Goal: Find specific page/section: Find specific page/section

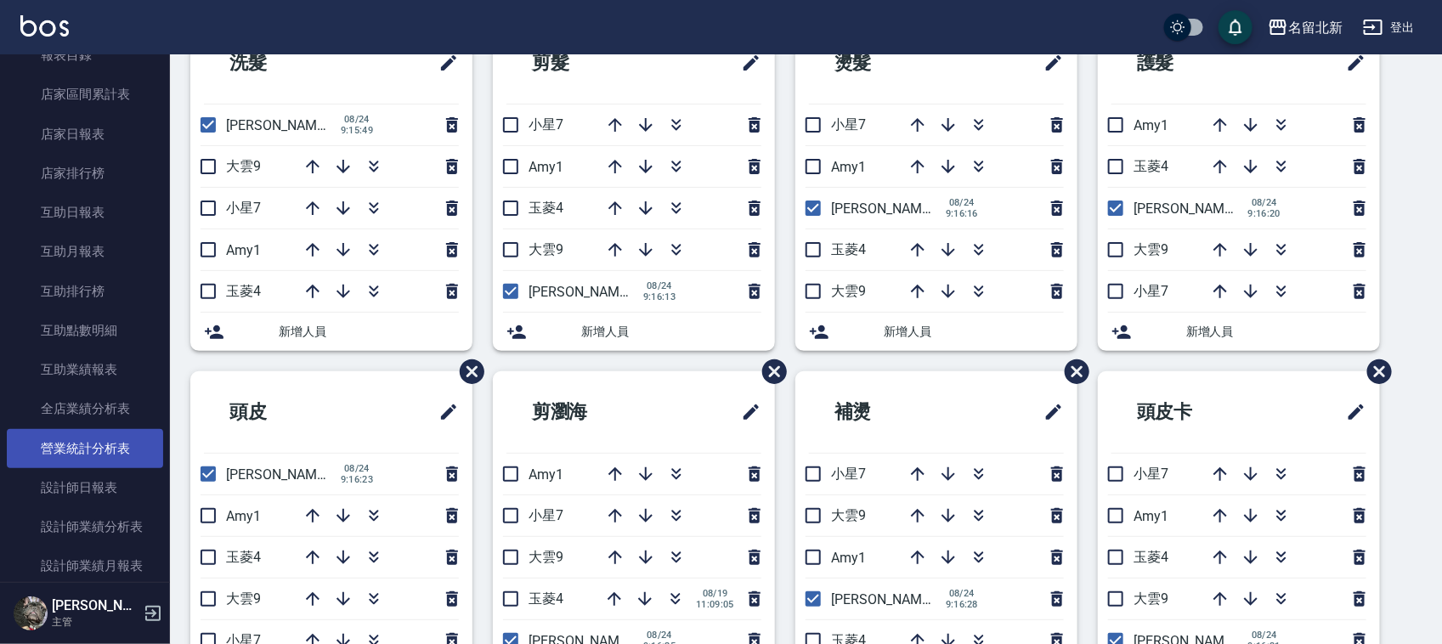
scroll to position [605, 0]
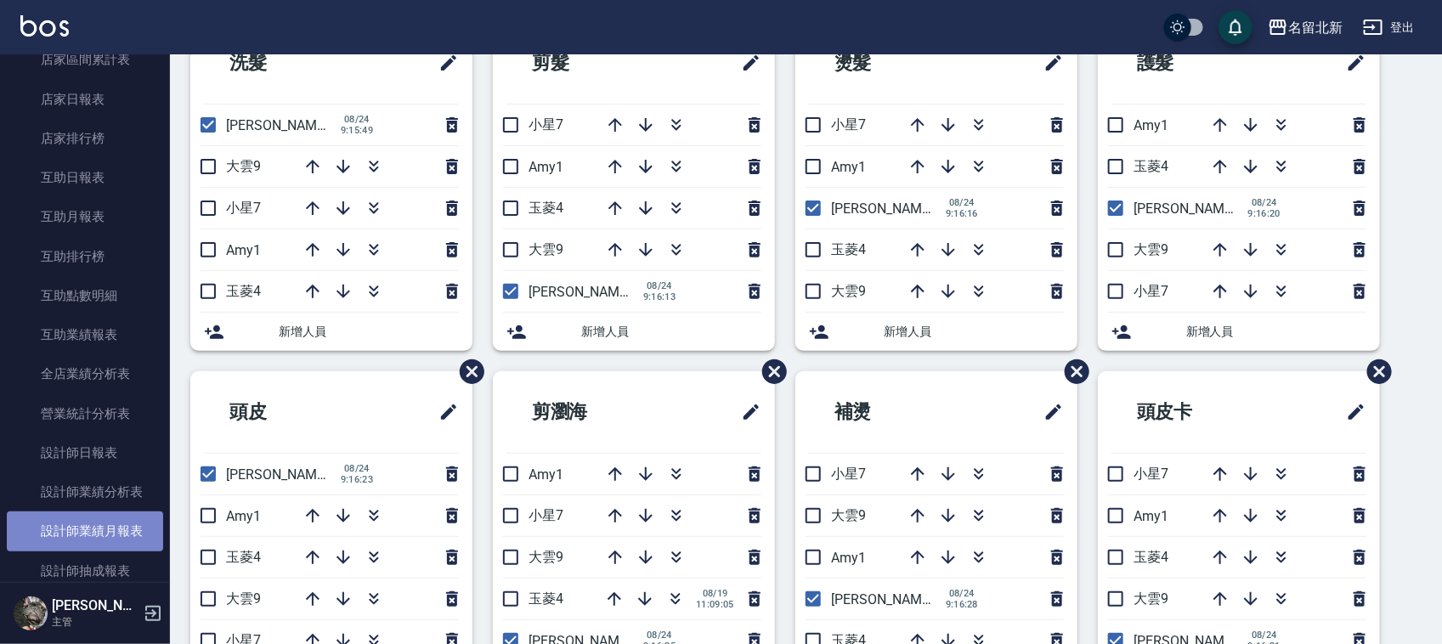
click at [112, 533] on link "設計師業績月報表" at bounding box center [85, 531] width 156 height 39
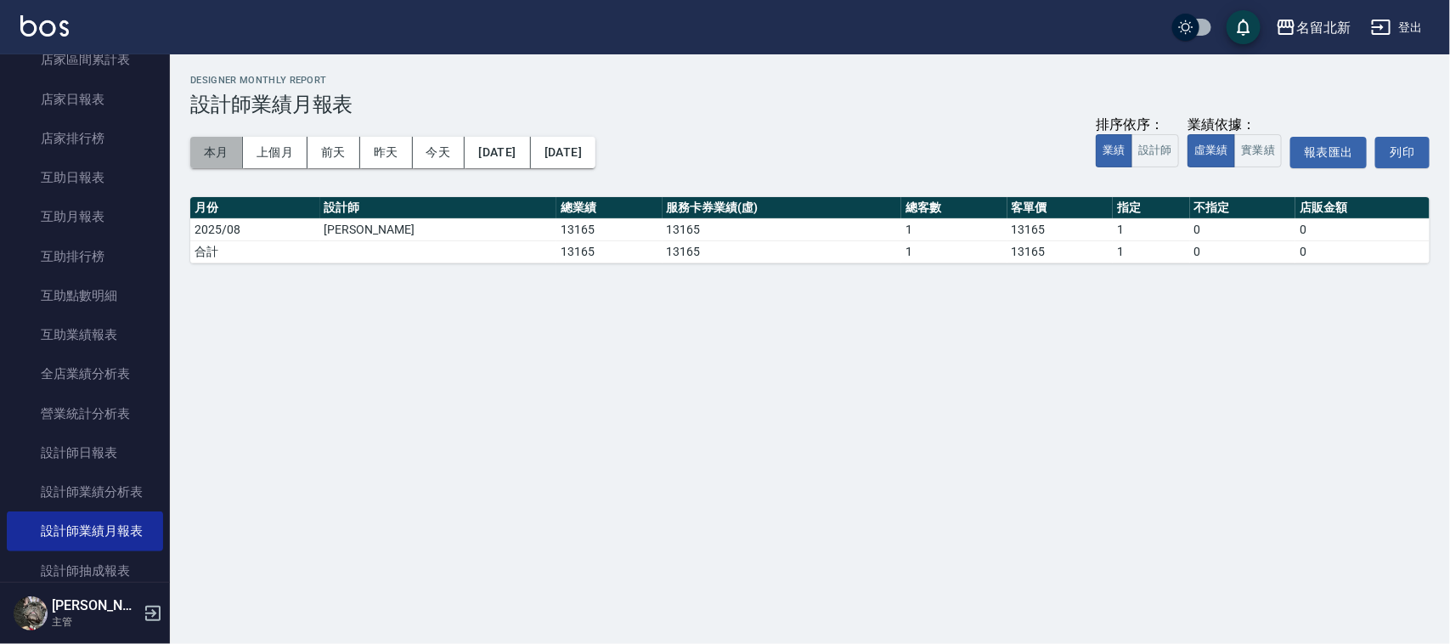
click at [194, 150] on button "本月" at bounding box center [216, 152] width 53 height 31
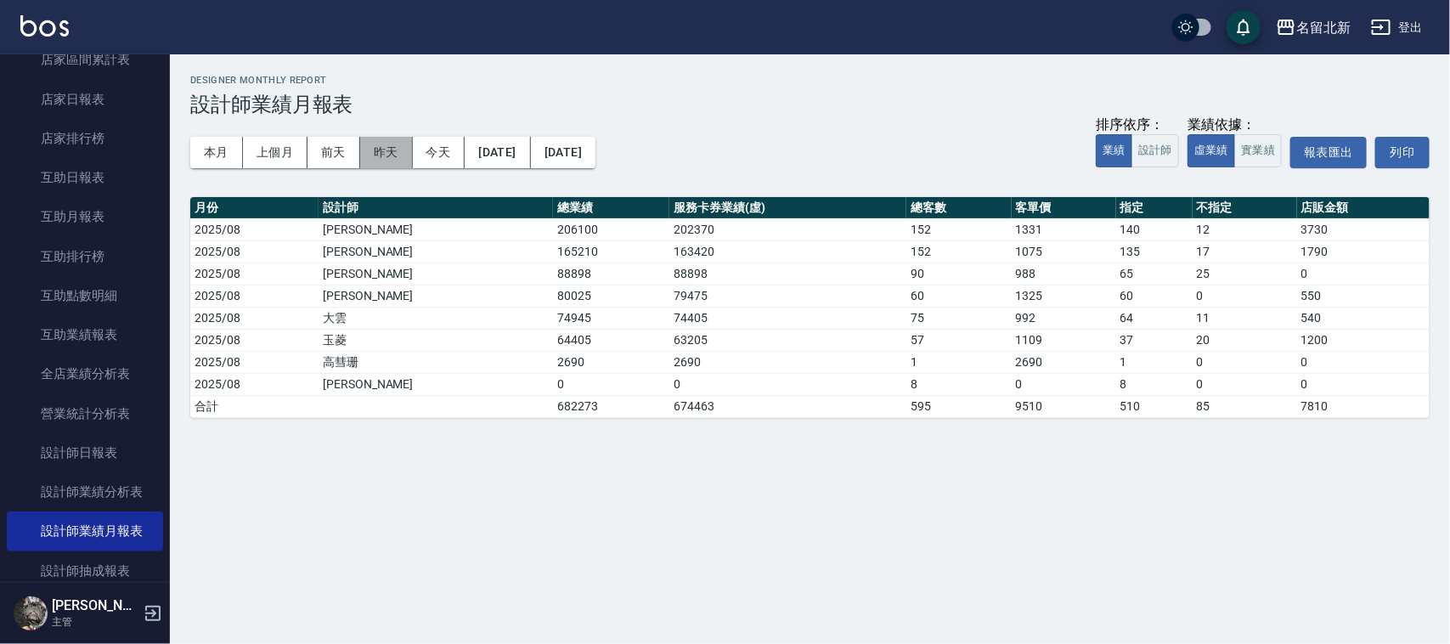
click at [392, 161] on button "昨天" at bounding box center [386, 152] width 53 height 31
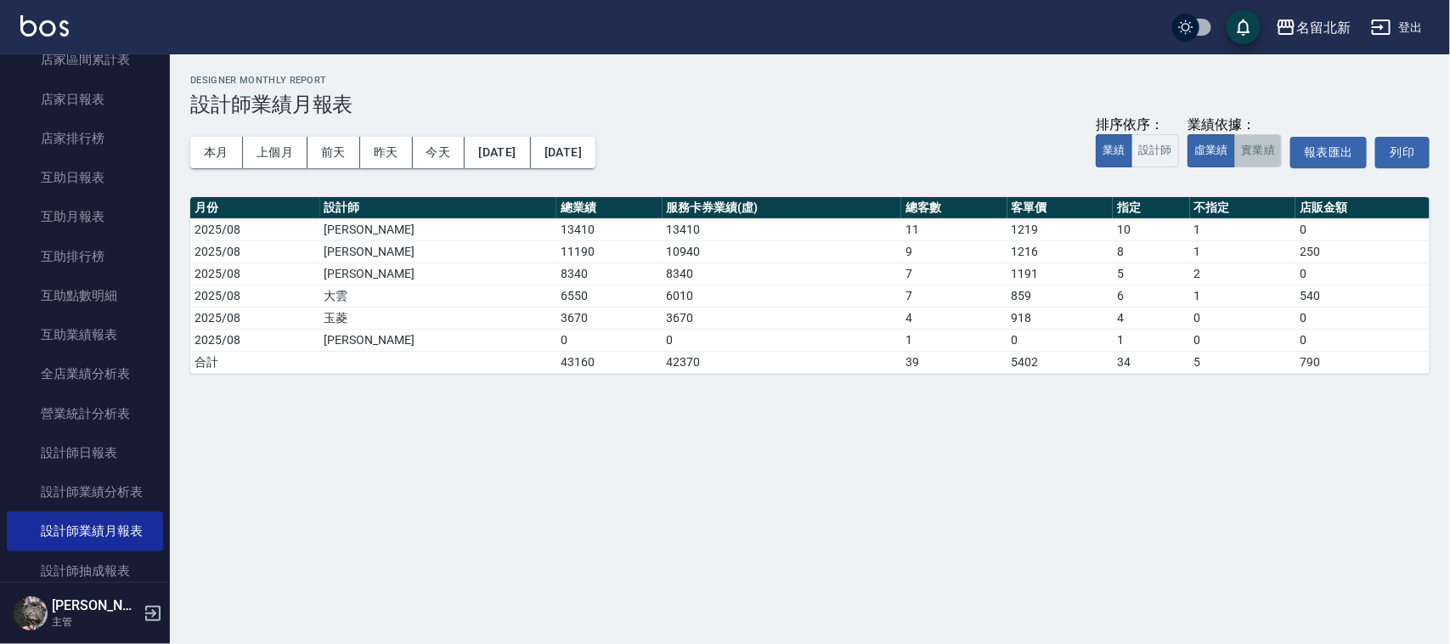
click at [1236, 150] on button "實業績" at bounding box center [1259, 150] width 48 height 33
click at [206, 150] on button "本月" at bounding box center [216, 152] width 53 height 31
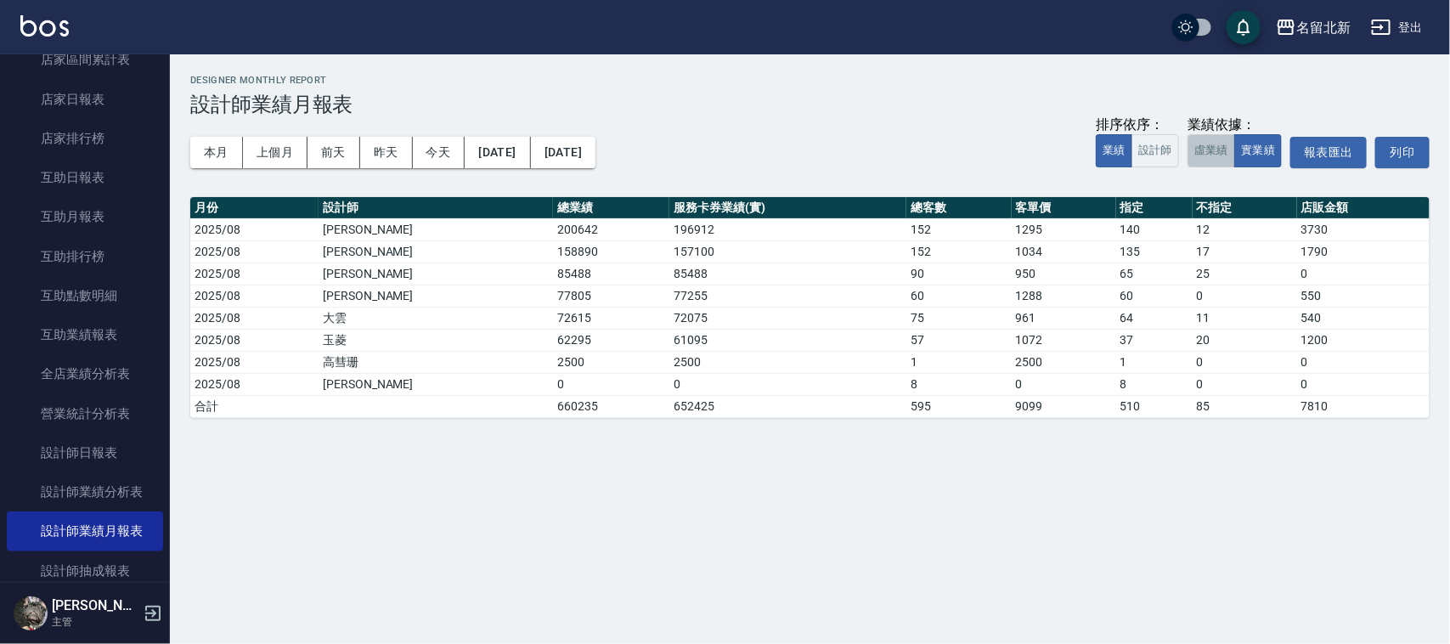
click at [1209, 150] on button "虛業績" at bounding box center [1212, 150] width 48 height 33
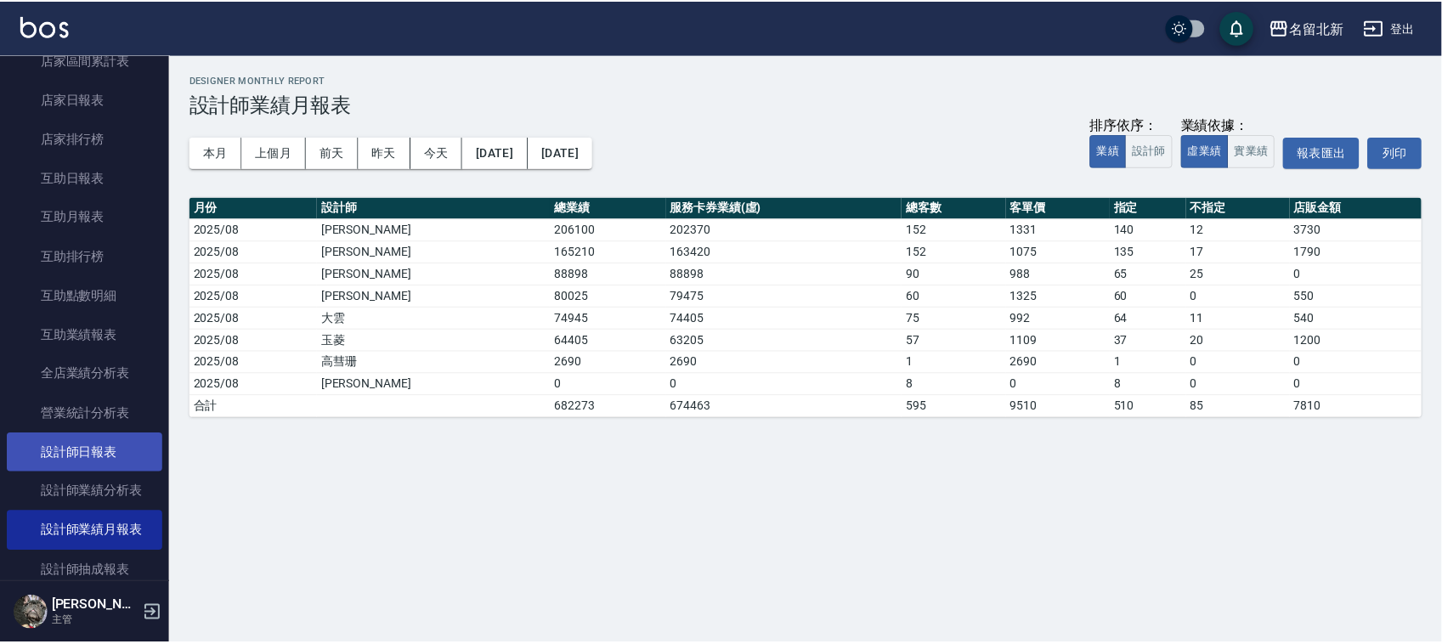
scroll to position [711, 0]
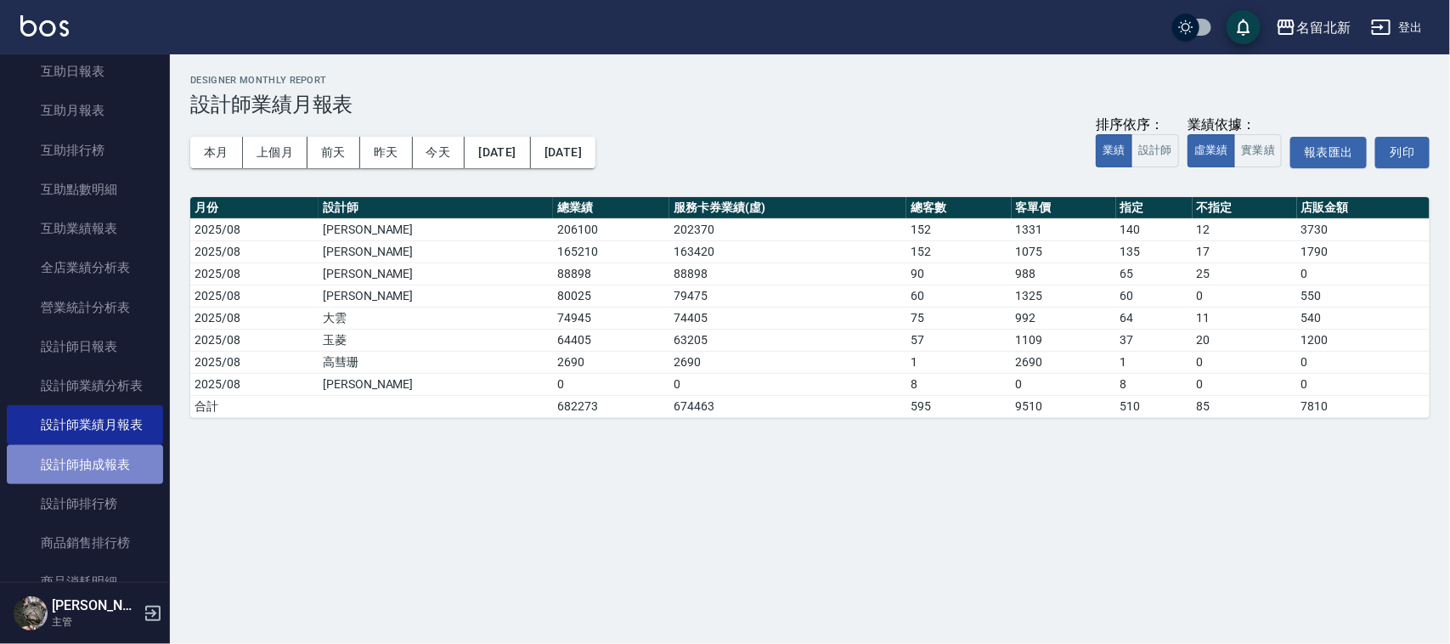
click at [127, 464] on link "設計師抽成報表" at bounding box center [85, 464] width 156 height 39
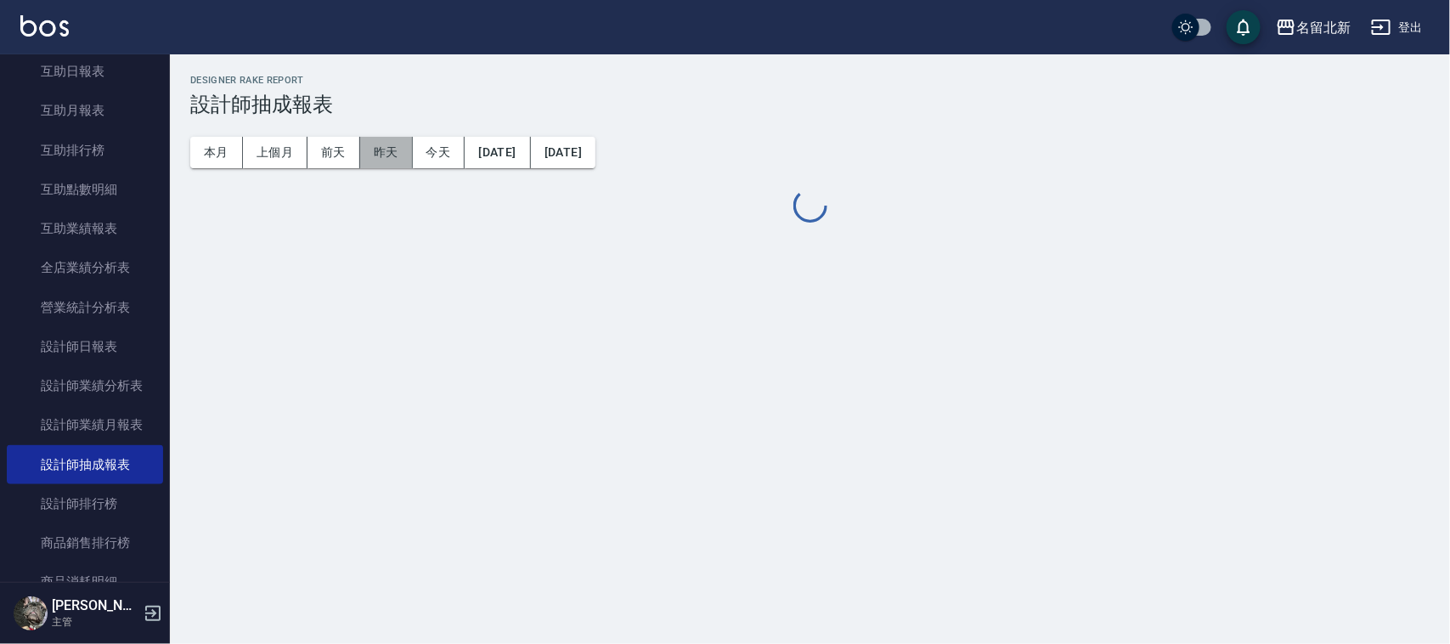
click at [375, 156] on button "昨天" at bounding box center [386, 152] width 53 height 31
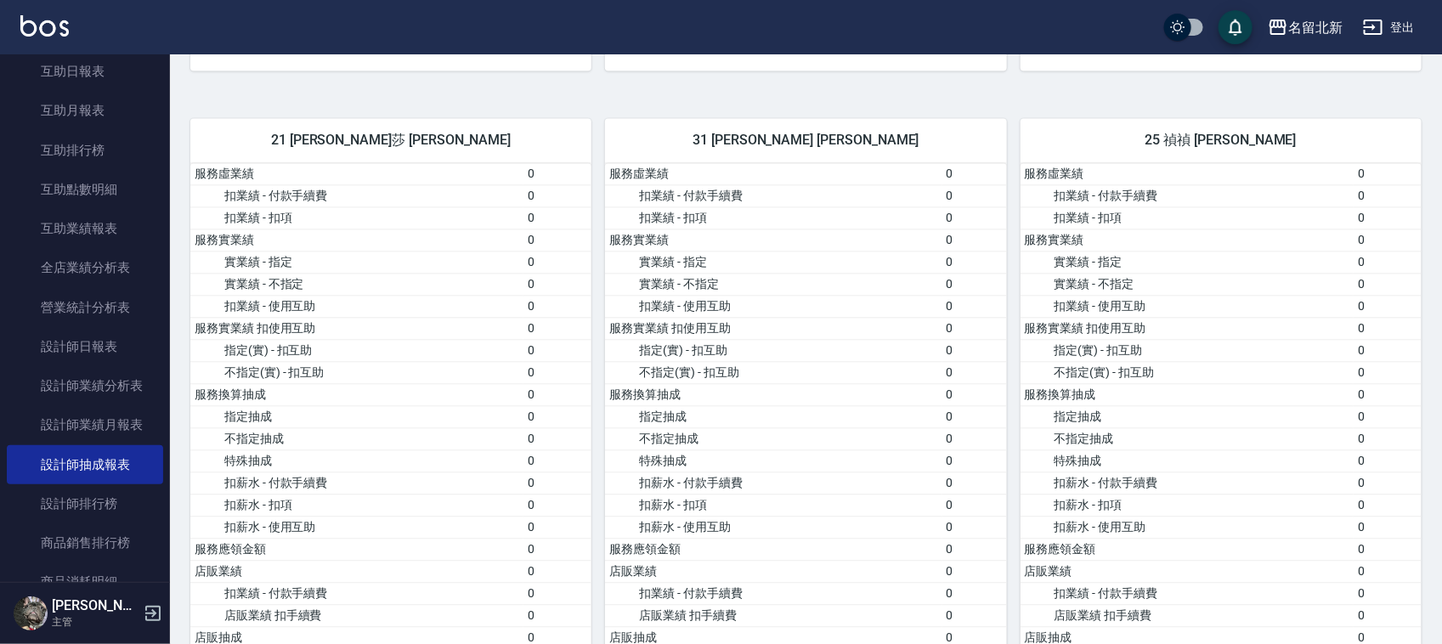
scroll to position [1593, 0]
click at [144, 415] on link "設計師業績月報表" at bounding box center [85, 424] width 156 height 39
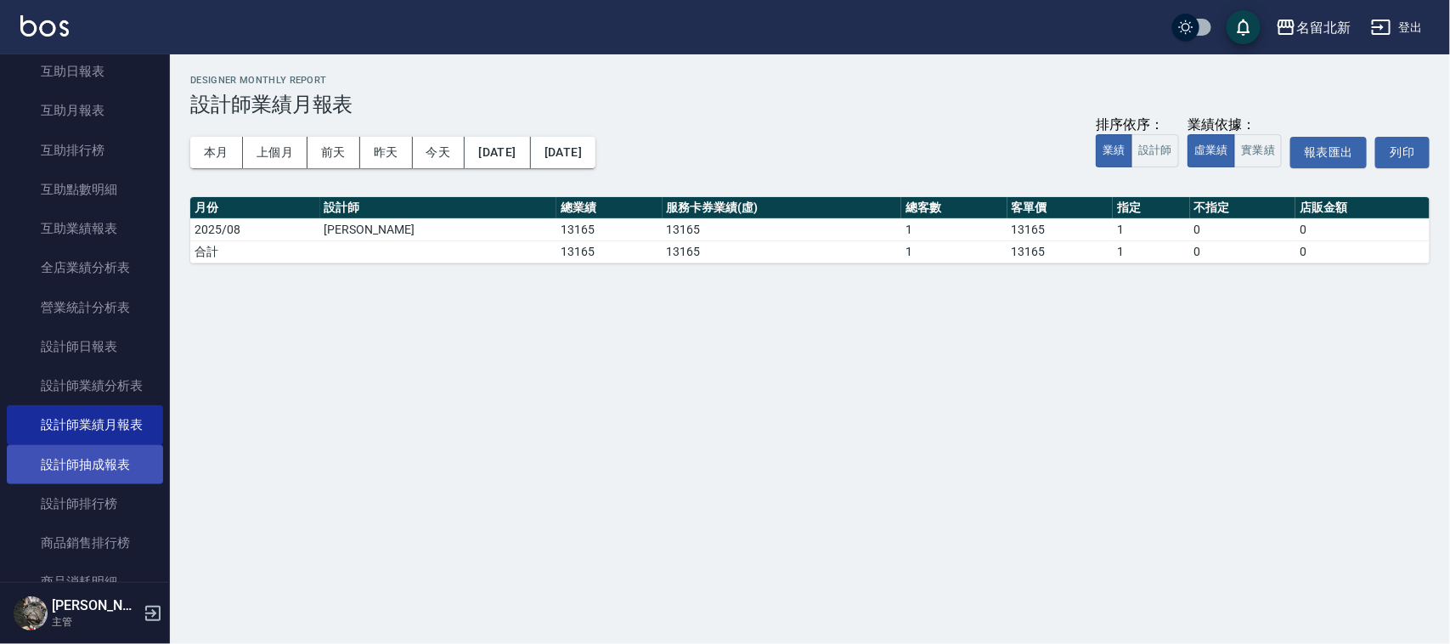
click at [106, 463] on link "設計師抽成報表" at bounding box center [85, 464] width 156 height 39
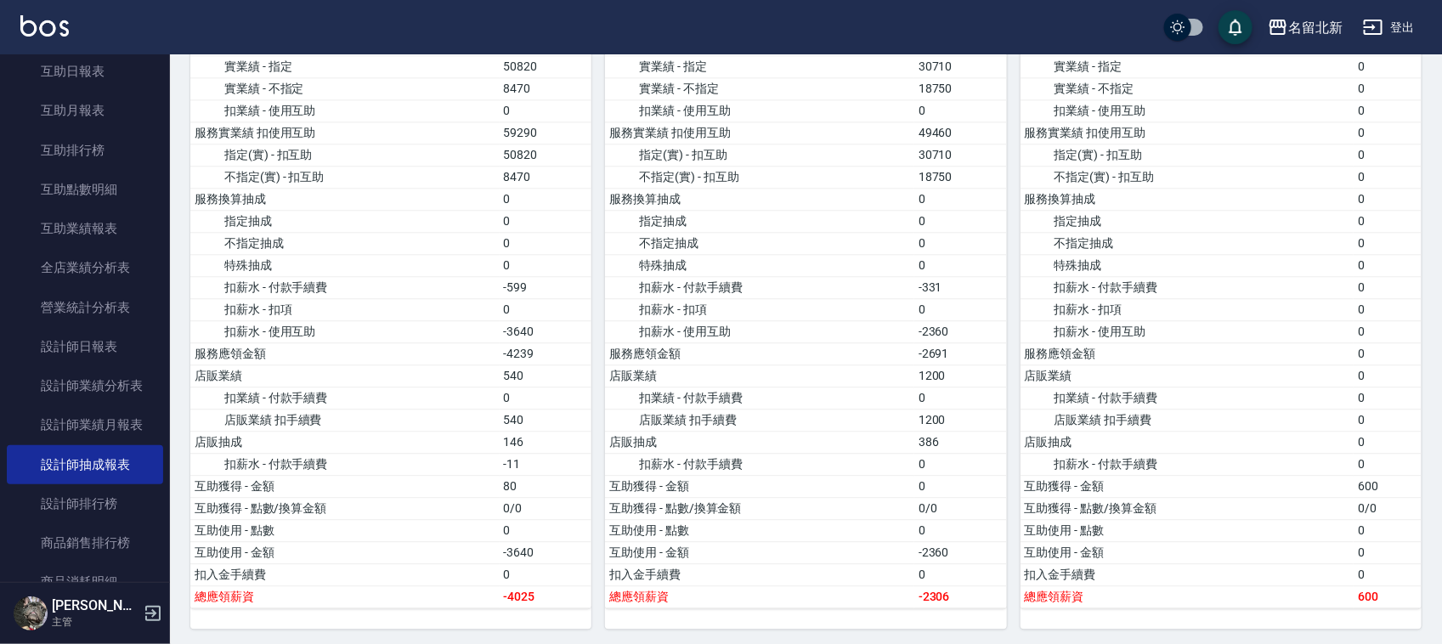
scroll to position [1755, 0]
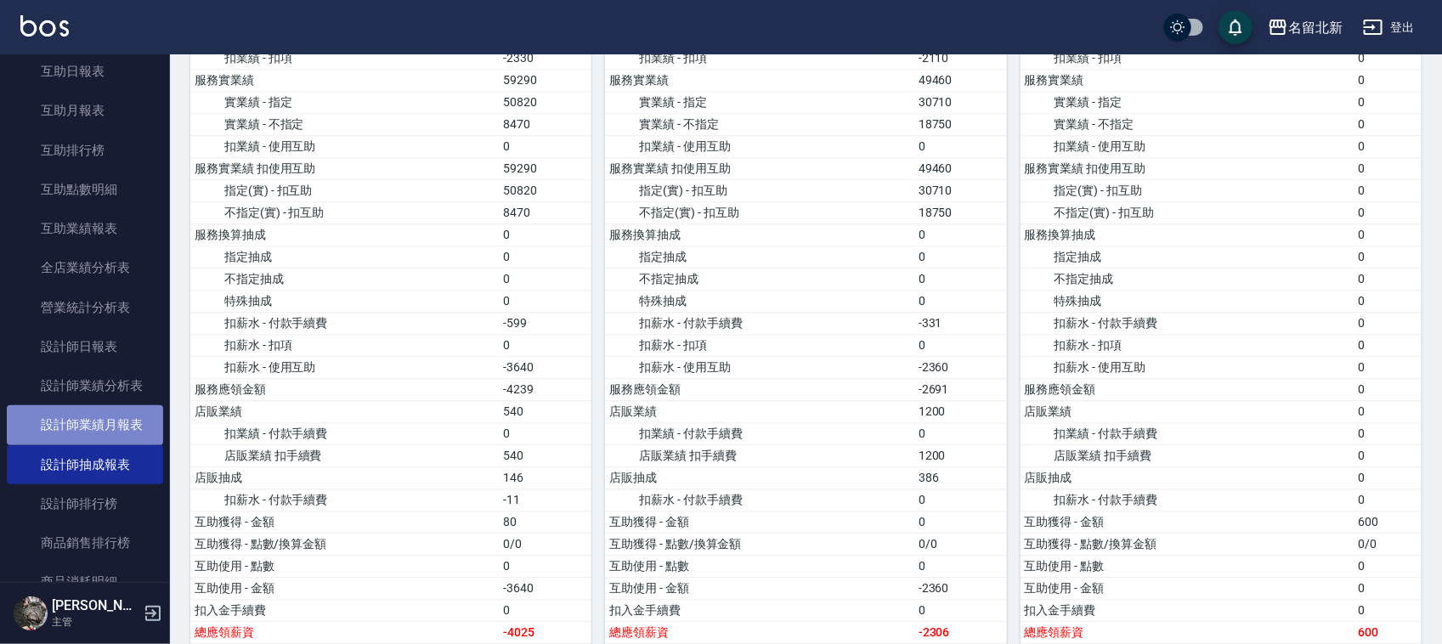
click at [89, 421] on link "設計師業績月報表" at bounding box center [85, 424] width 156 height 39
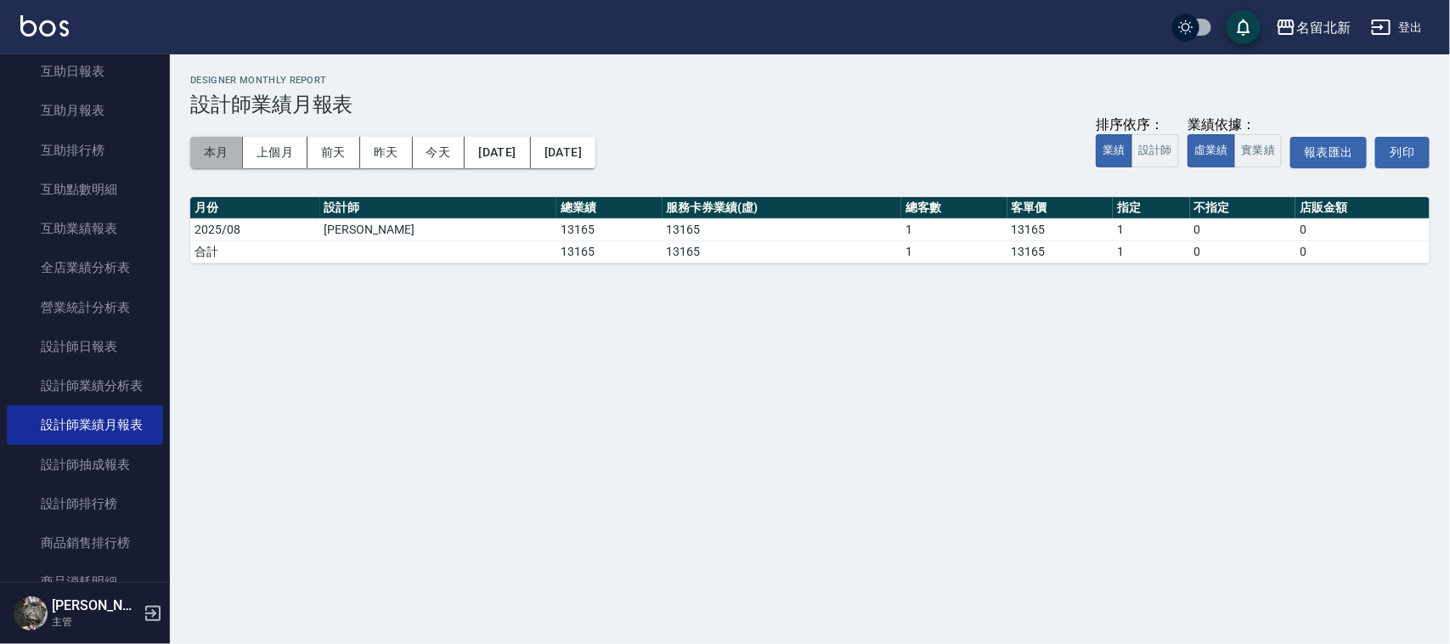
click at [213, 156] on button "本月" at bounding box center [216, 152] width 53 height 31
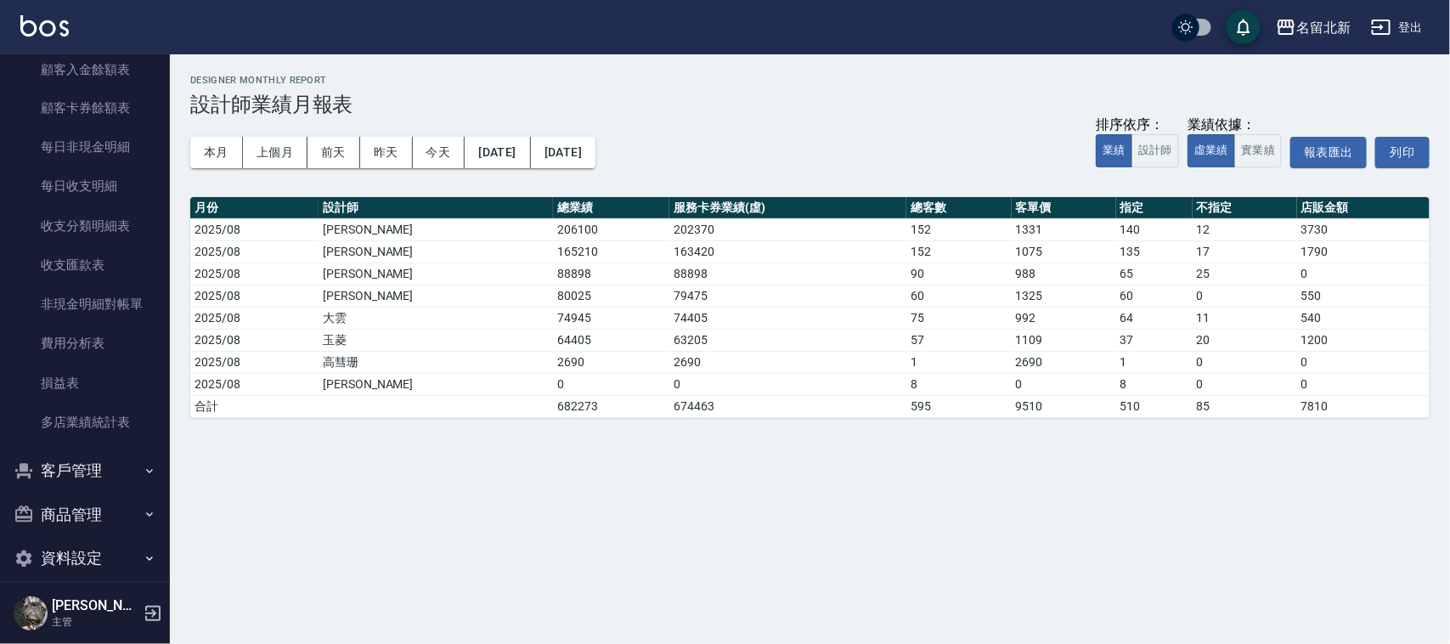
scroll to position [1439, 0]
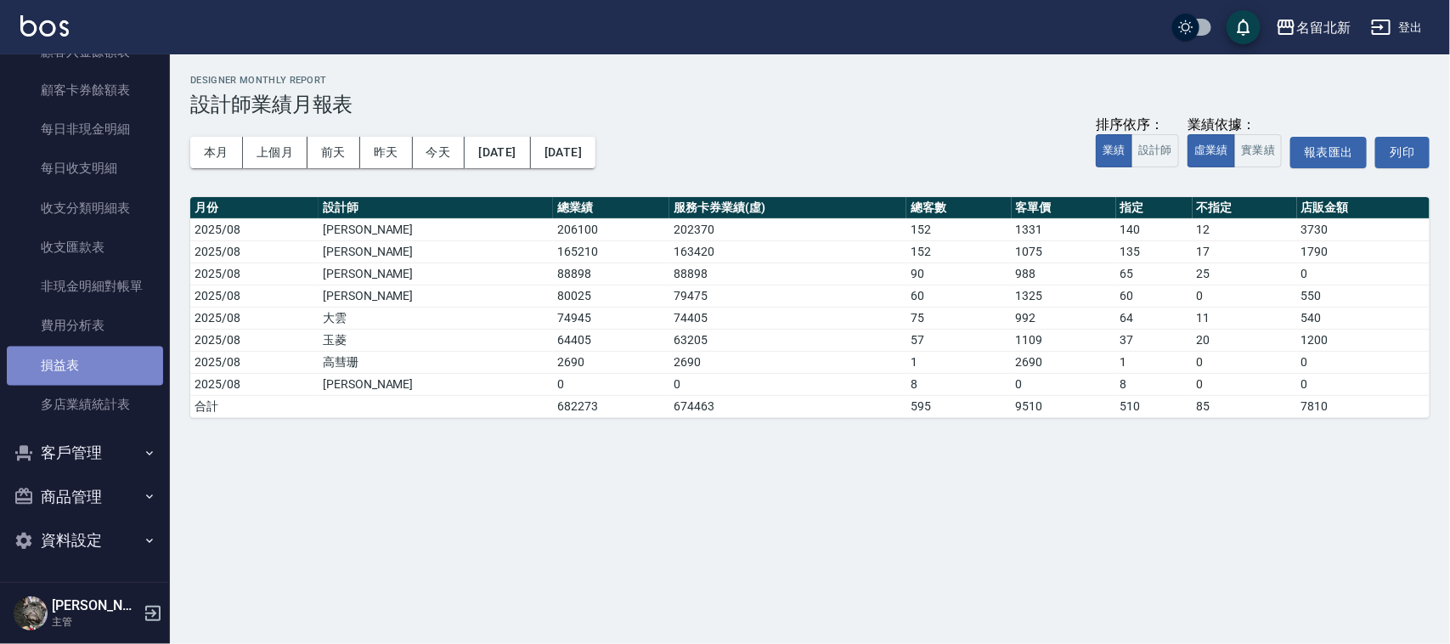
click at [113, 351] on link "損益表" at bounding box center [85, 366] width 156 height 39
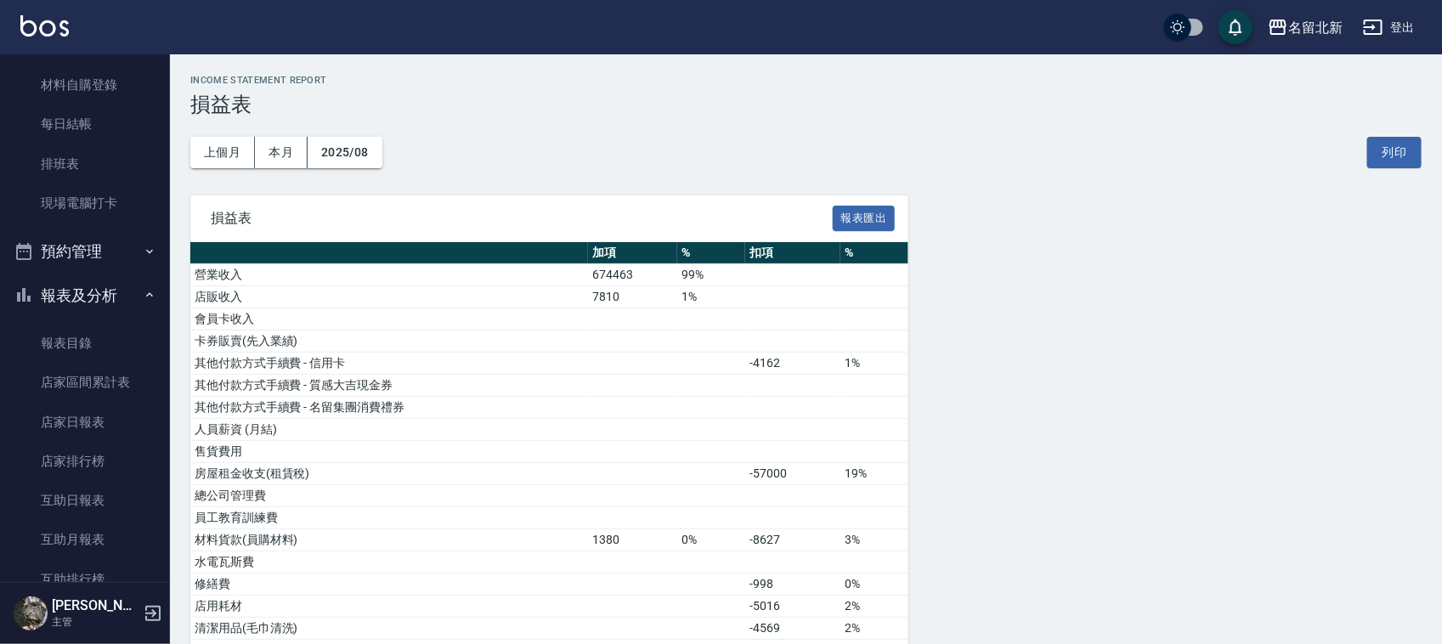
scroll to position [270, 0]
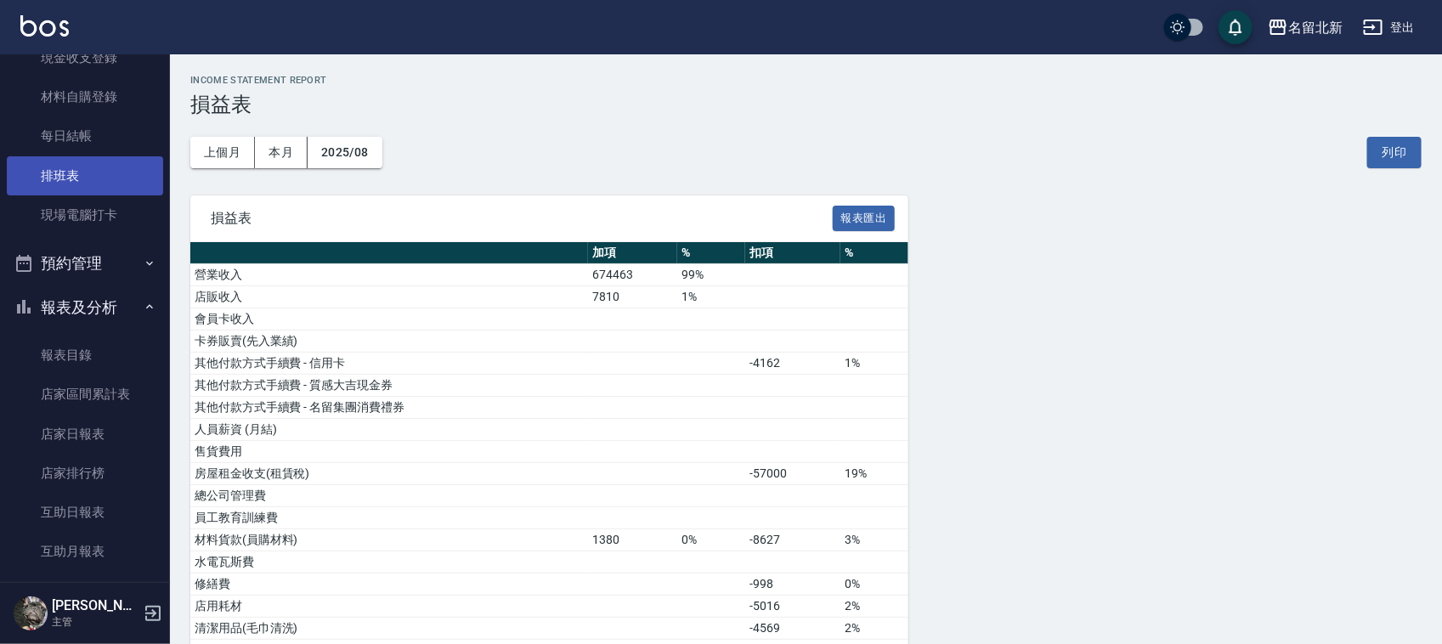
click at [82, 180] on link "排班表" at bounding box center [85, 175] width 156 height 39
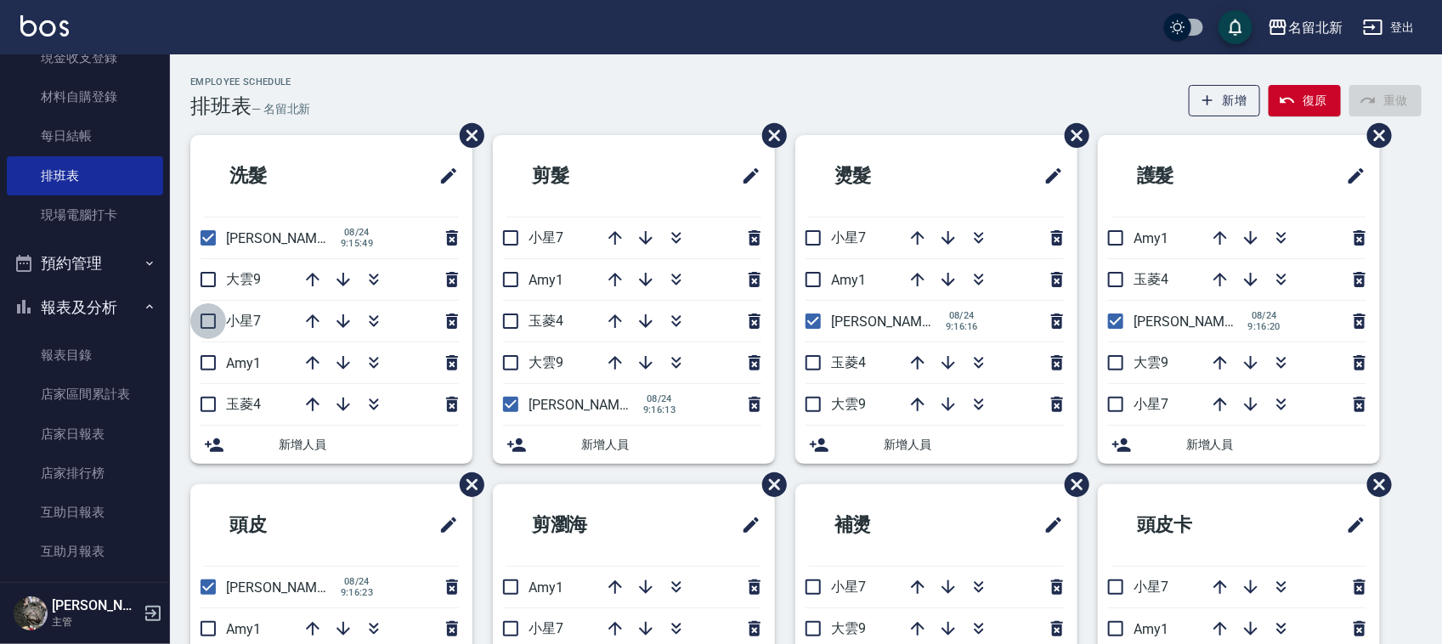
click at [208, 320] on input "checkbox" at bounding box center [208, 321] width 36 height 36
checkbox input "true"
click at [213, 404] on input "checkbox" at bounding box center [208, 405] width 36 height 36
checkbox input "true"
click at [312, 280] on icon "button" at bounding box center [313, 280] width 14 height 14
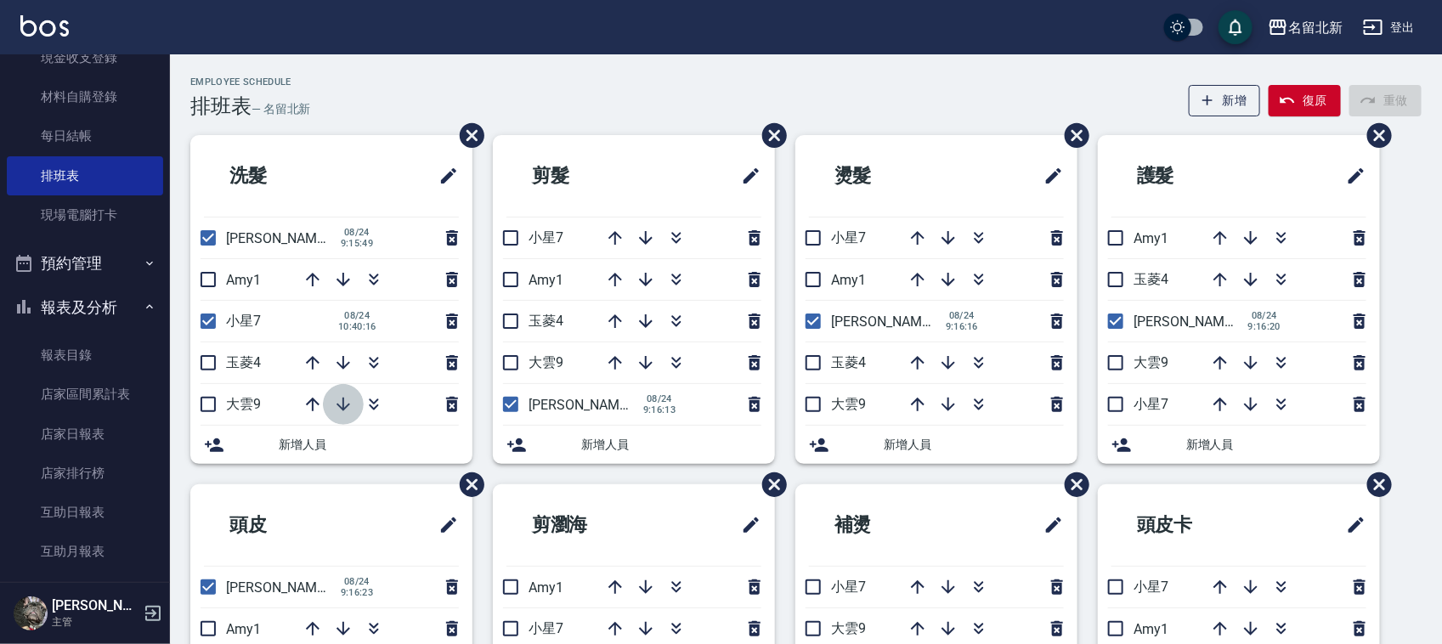
click at [348, 400] on icon "button" at bounding box center [343, 404] width 20 height 20
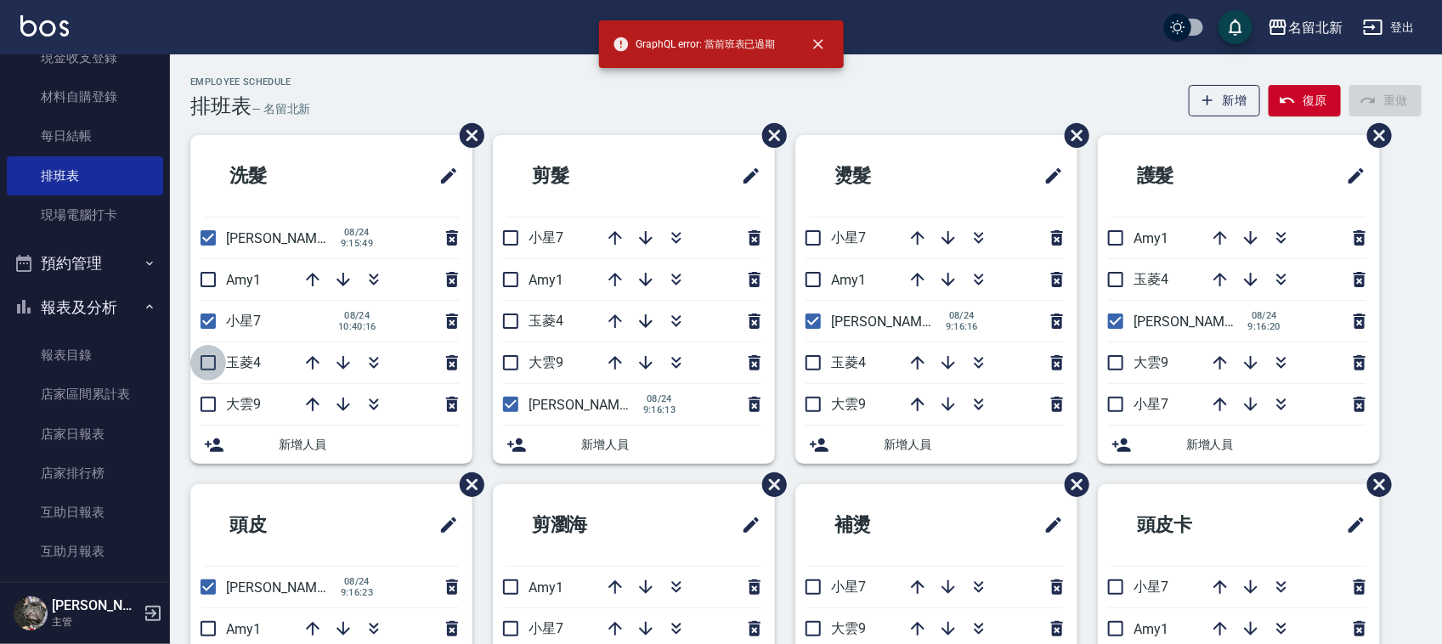
click at [211, 370] on input "checkbox" at bounding box center [208, 363] width 36 height 36
checkbox input "true"
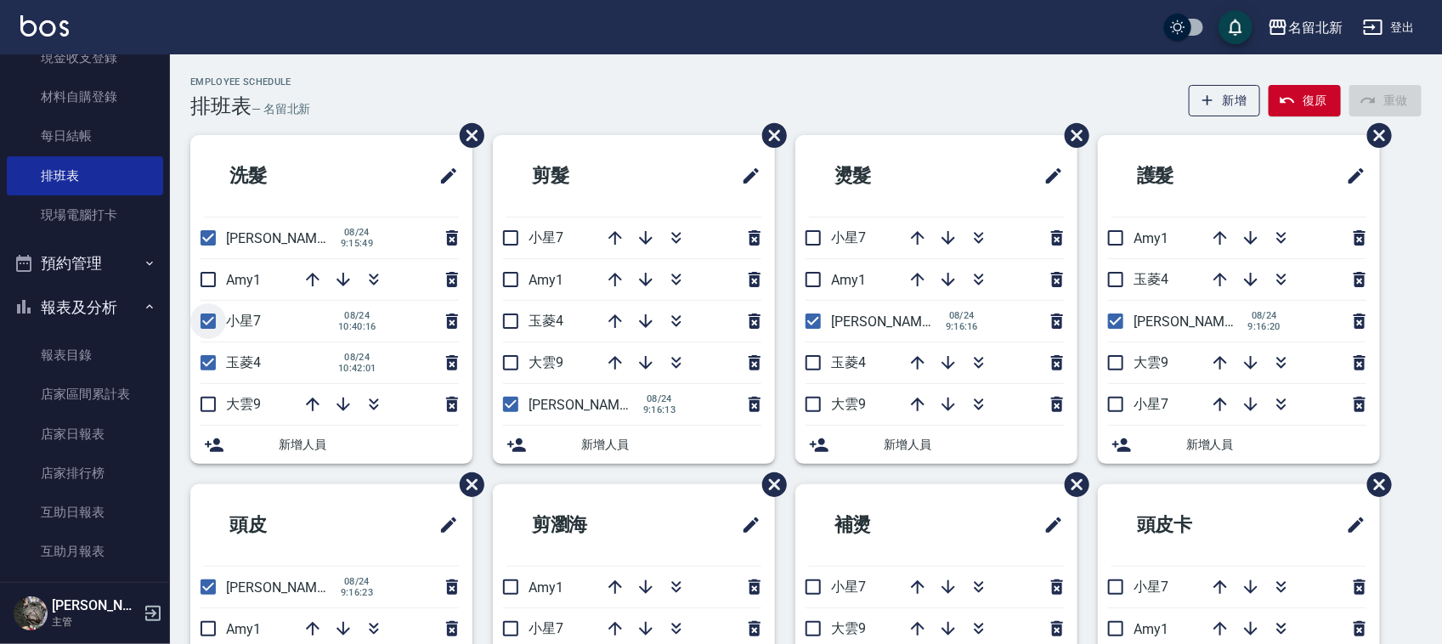
click at [196, 321] on input "checkbox" at bounding box center [208, 321] width 36 height 36
checkbox input "false"
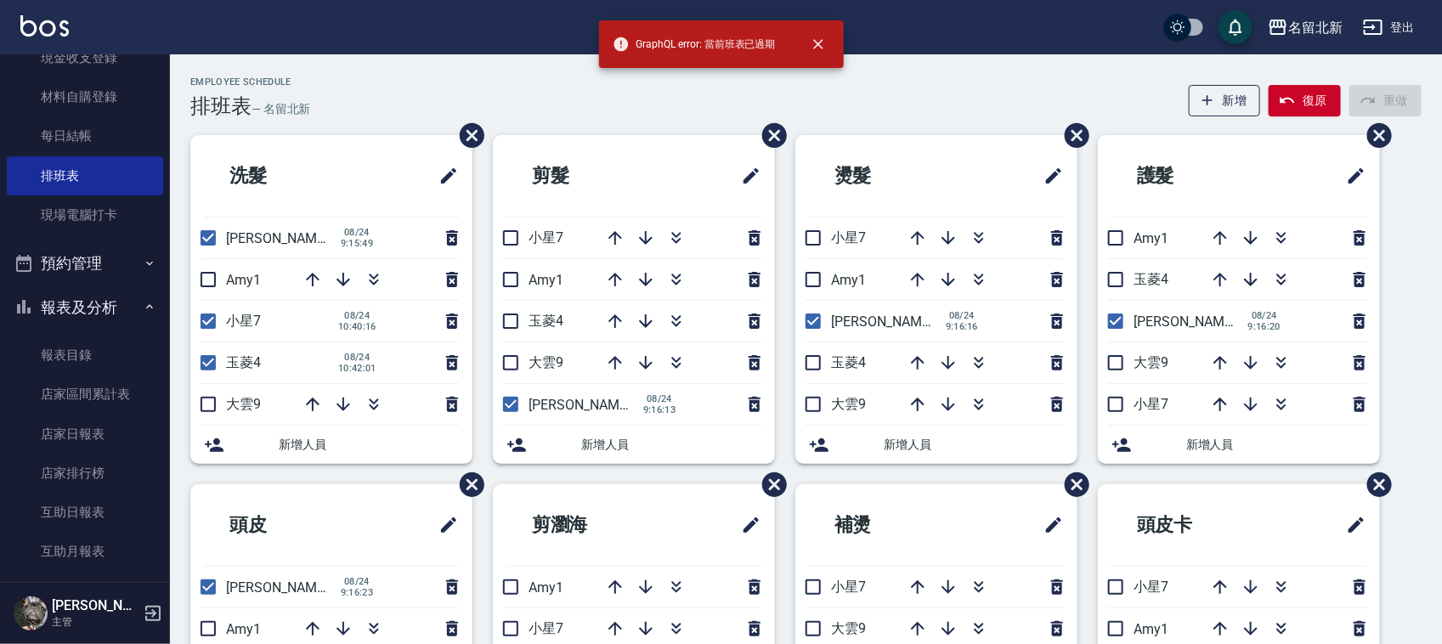
click at [201, 324] on input "checkbox" at bounding box center [208, 321] width 36 height 36
checkbox input "false"
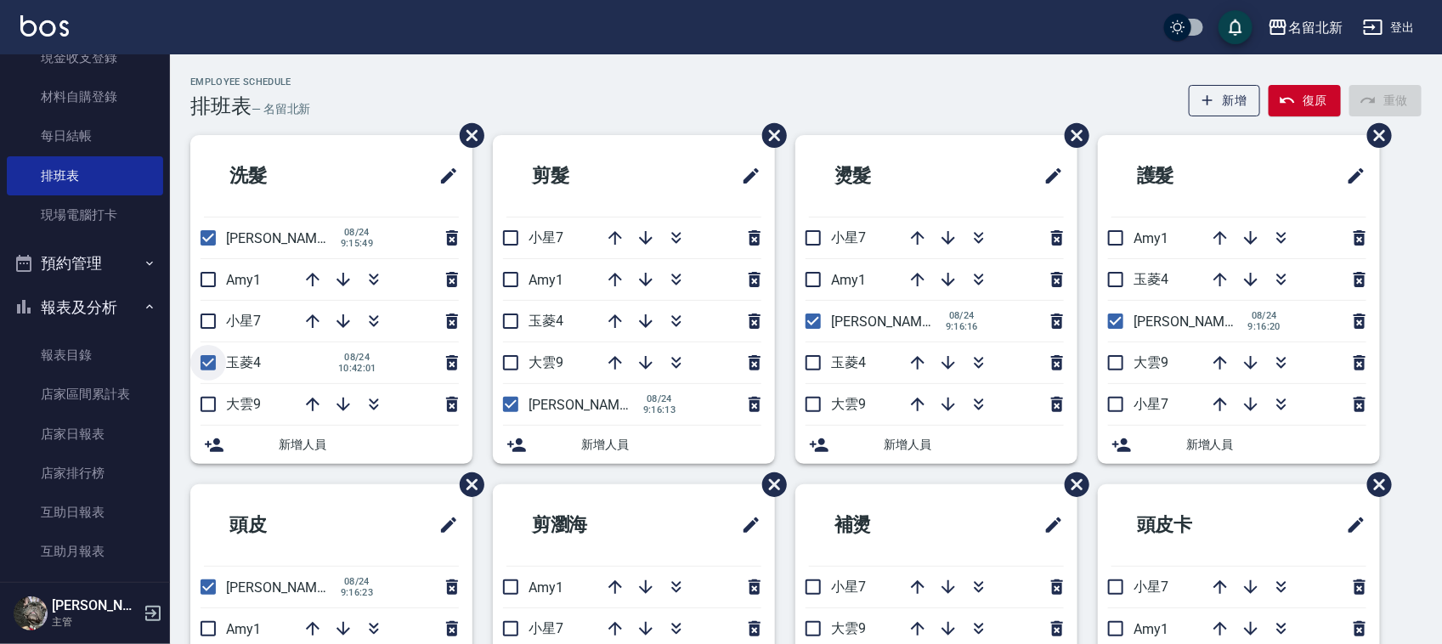
click at [210, 358] on input "checkbox" at bounding box center [208, 363] width 36 height 36
checkbox input "false"
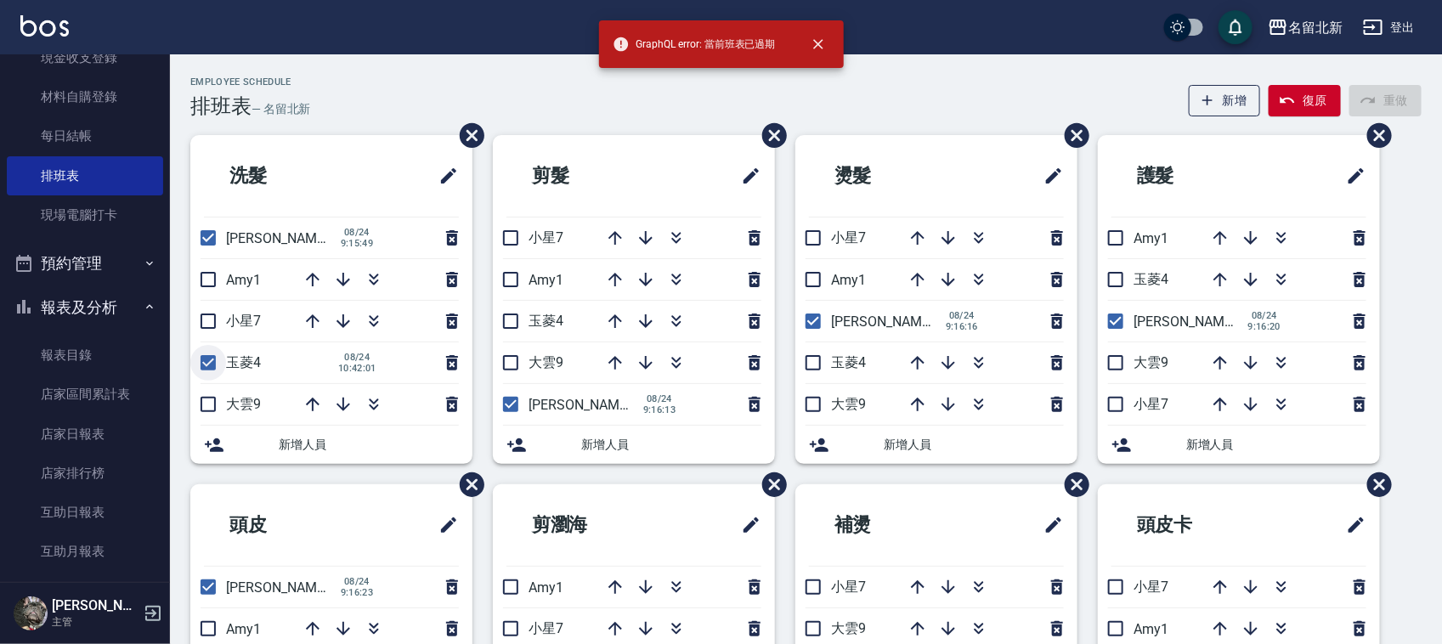
click at [218, 364] on input "checkbox" at bounding box center [208, 363] width 36 height 36
checkbox input "false"
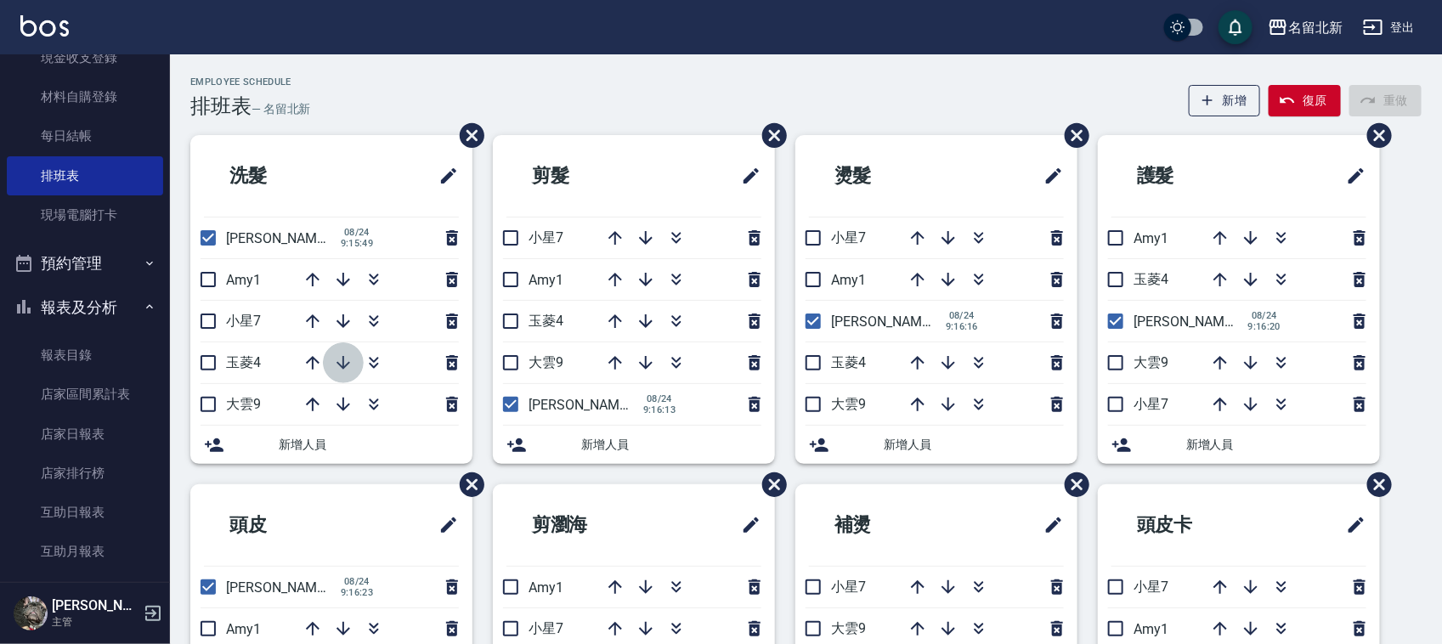
click at [345, 358] on icon "button" at bounding box center [343, 363] width 20 height 20
click at [347, 372] on icon "button" at bounding box center [343, 363] width 20 height 20
click at [206, 393] on input "checkbox" at bounding box center [208, 405] width 36 height 36
checkbox input "true"
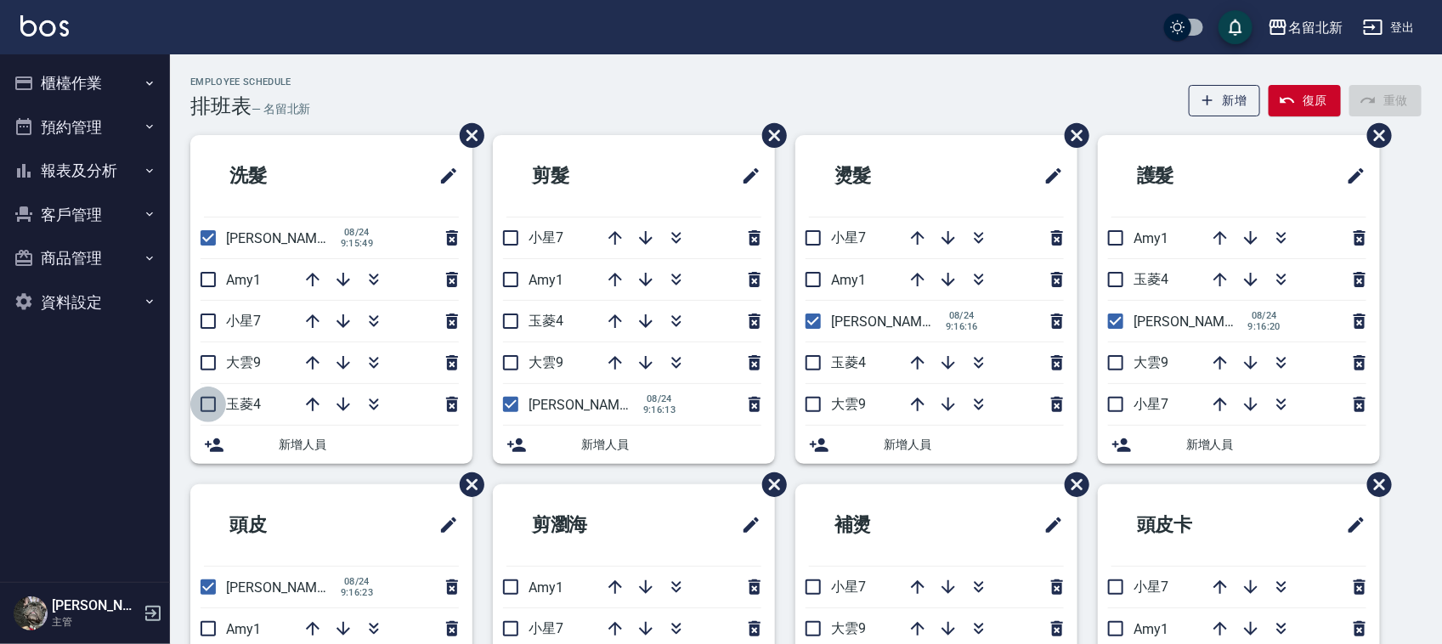
click at [209, 404] on input "checkbox" at bounding box center [208, 405] width 36 height 36
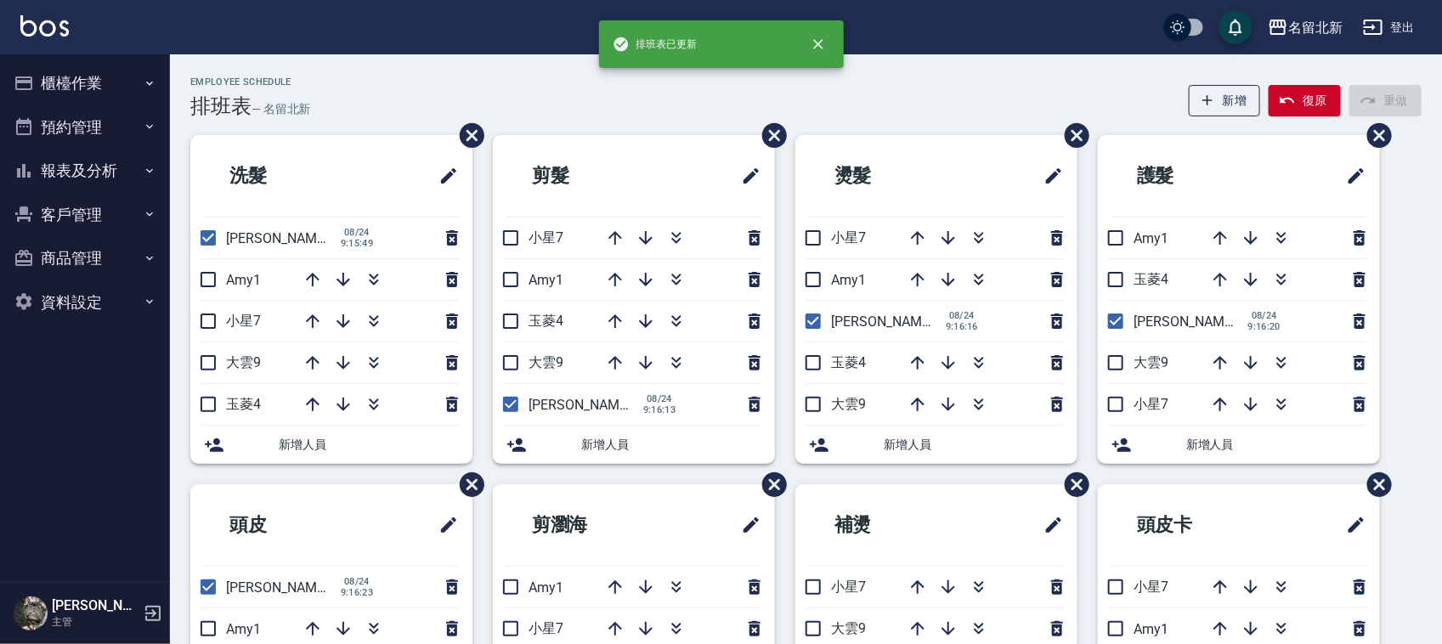
checkbox input "false"
